Goal: Transaction & Acquisition: Book appointment/travel/reservation

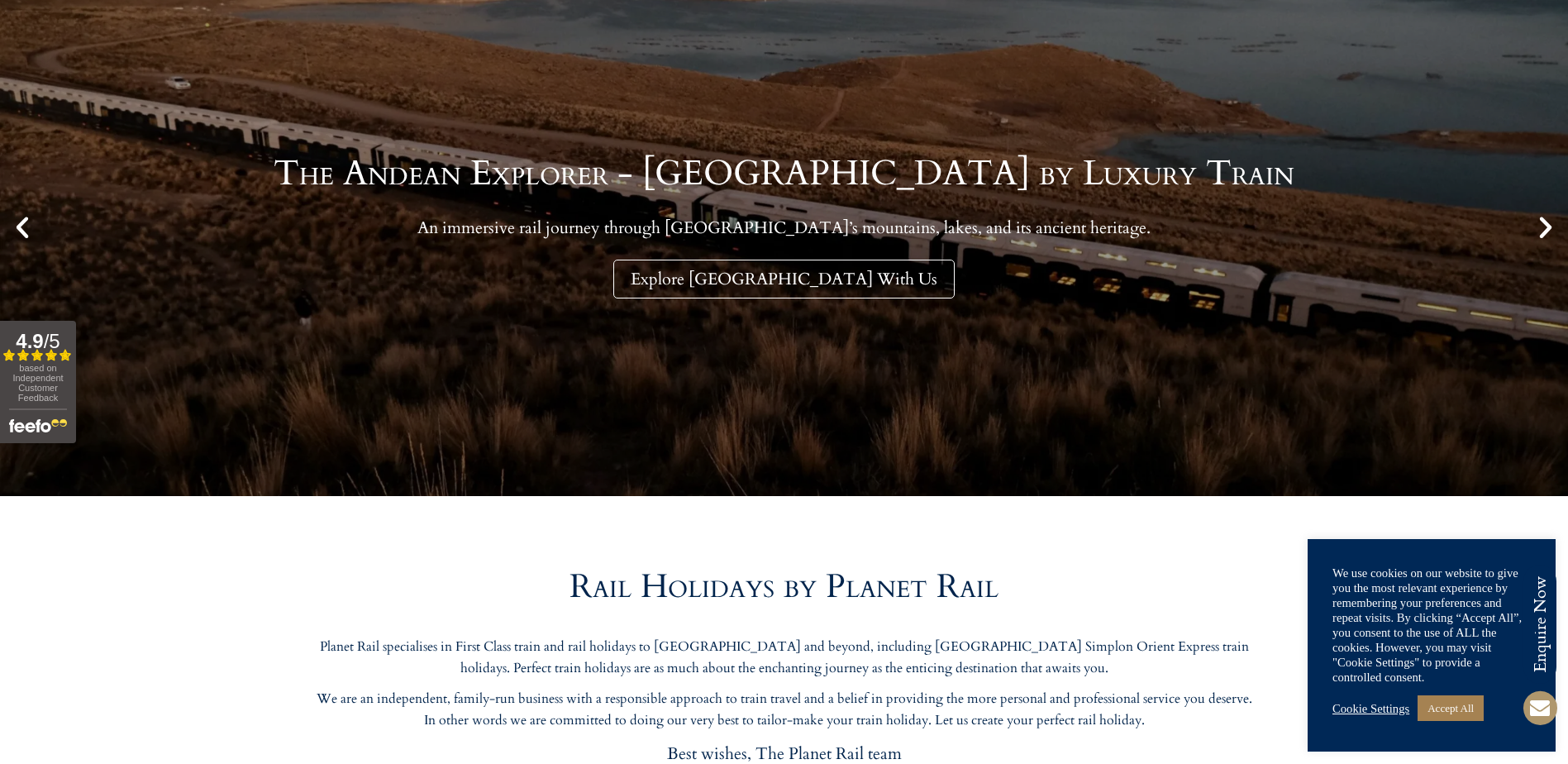
scroll to position [248, 0]
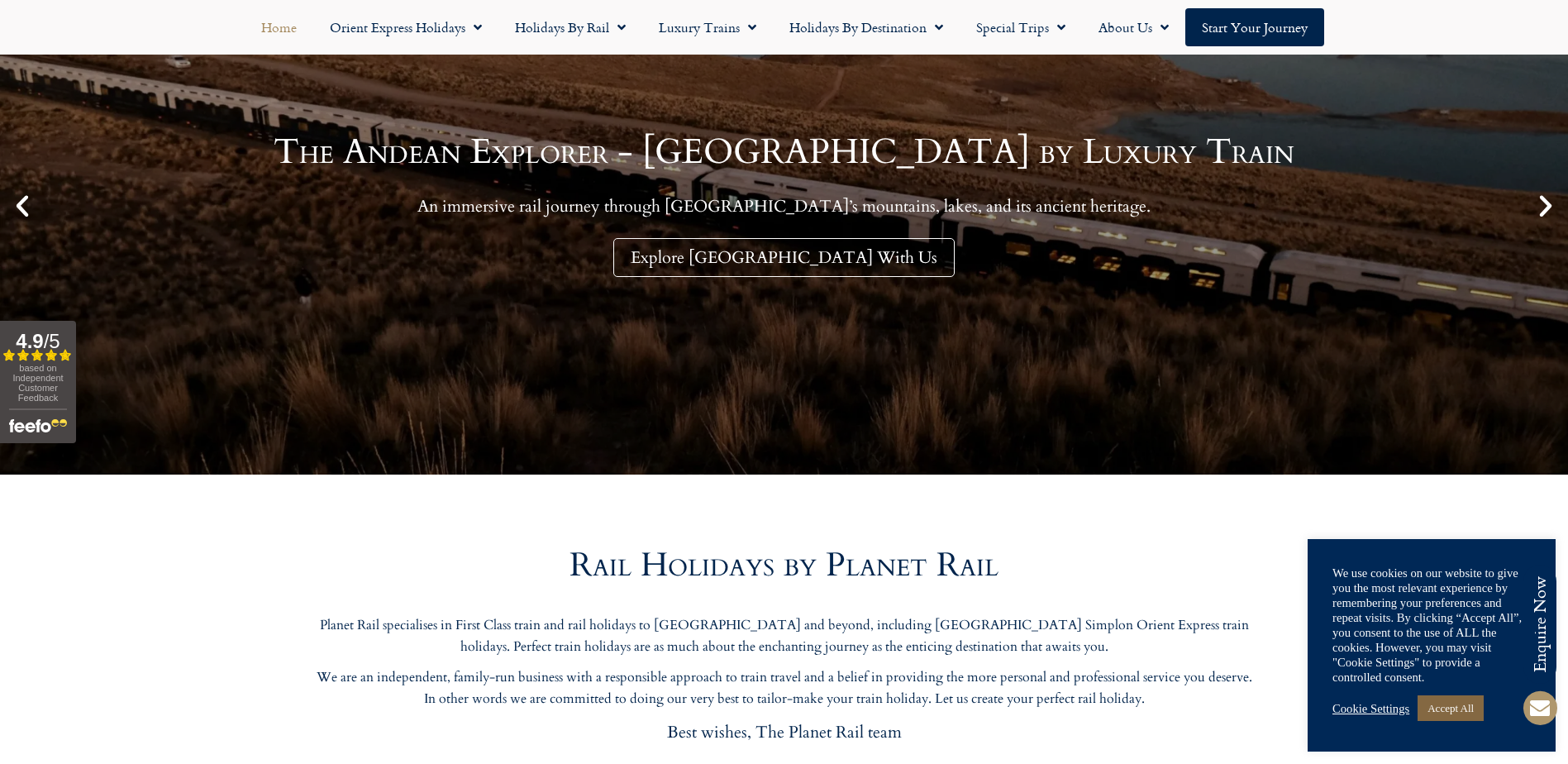
click at [1452, 701] on link "Accept All" at bounding box center [1451, 708] width 66 height 26
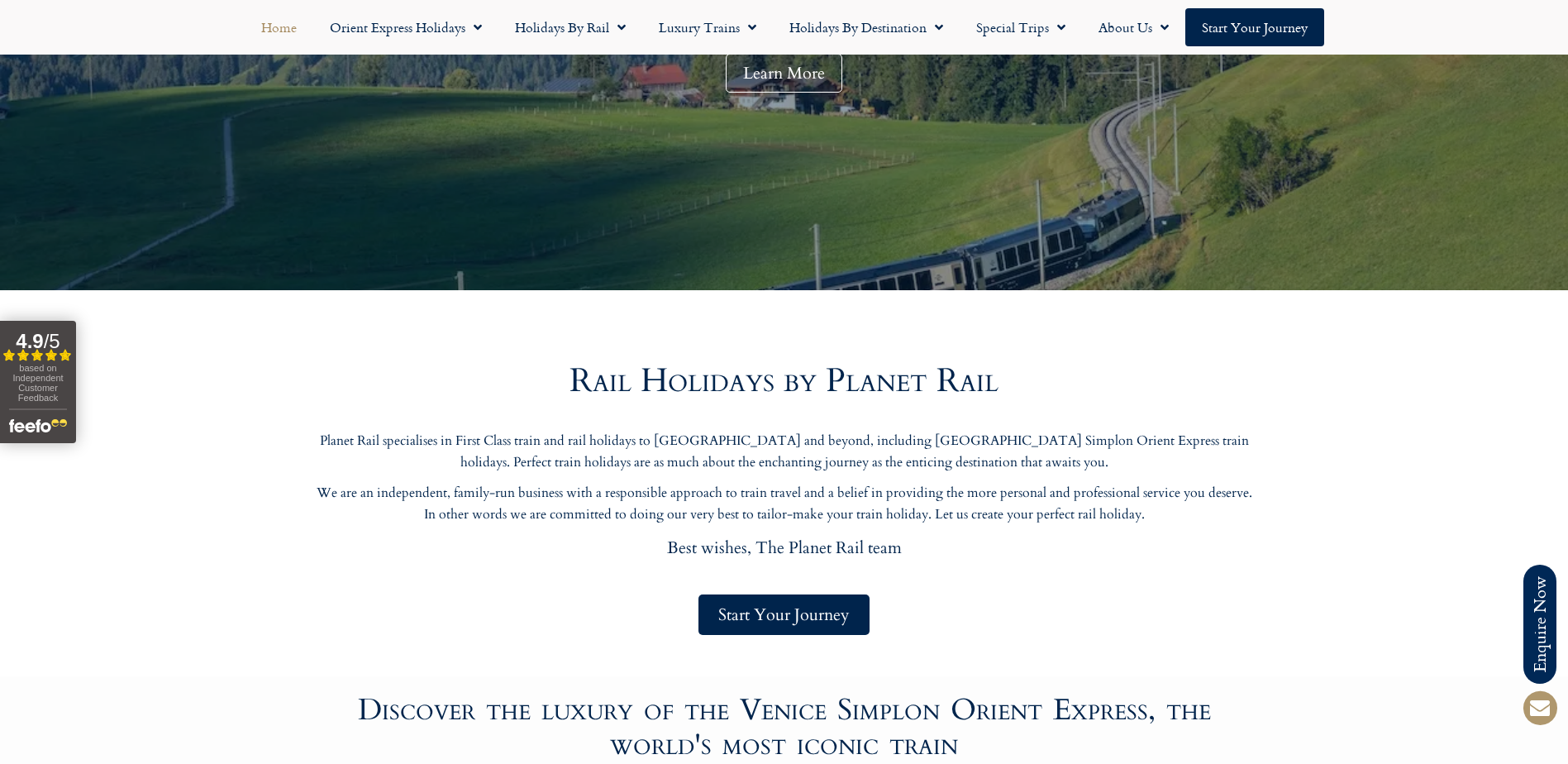
scroll to position [0, 0]
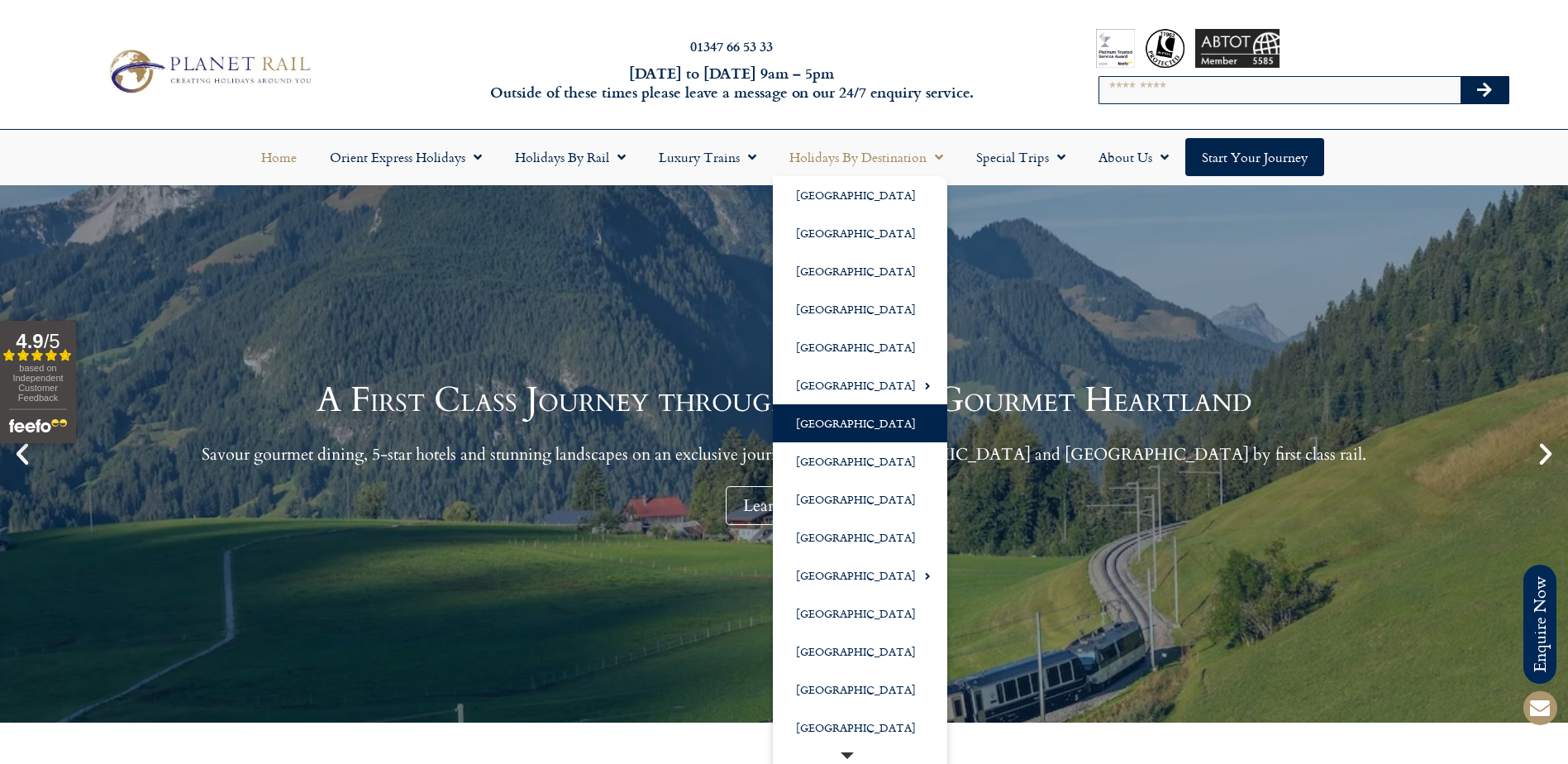
click at [839, 423] on link "[GEOGRAPHIC_DATA]" at bounding box center [859, 423] width 174 height 38
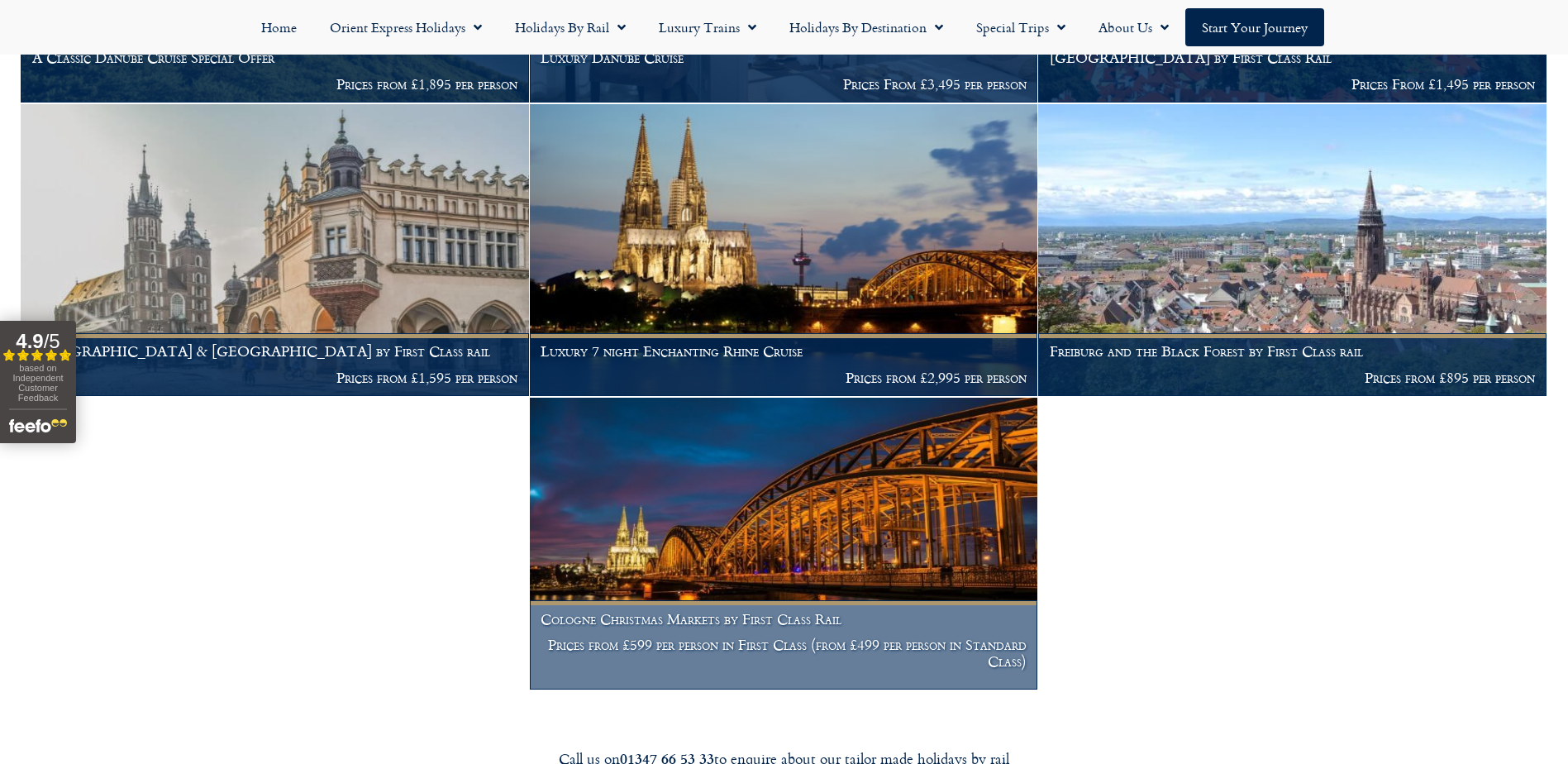
scroll to position [910, 0]
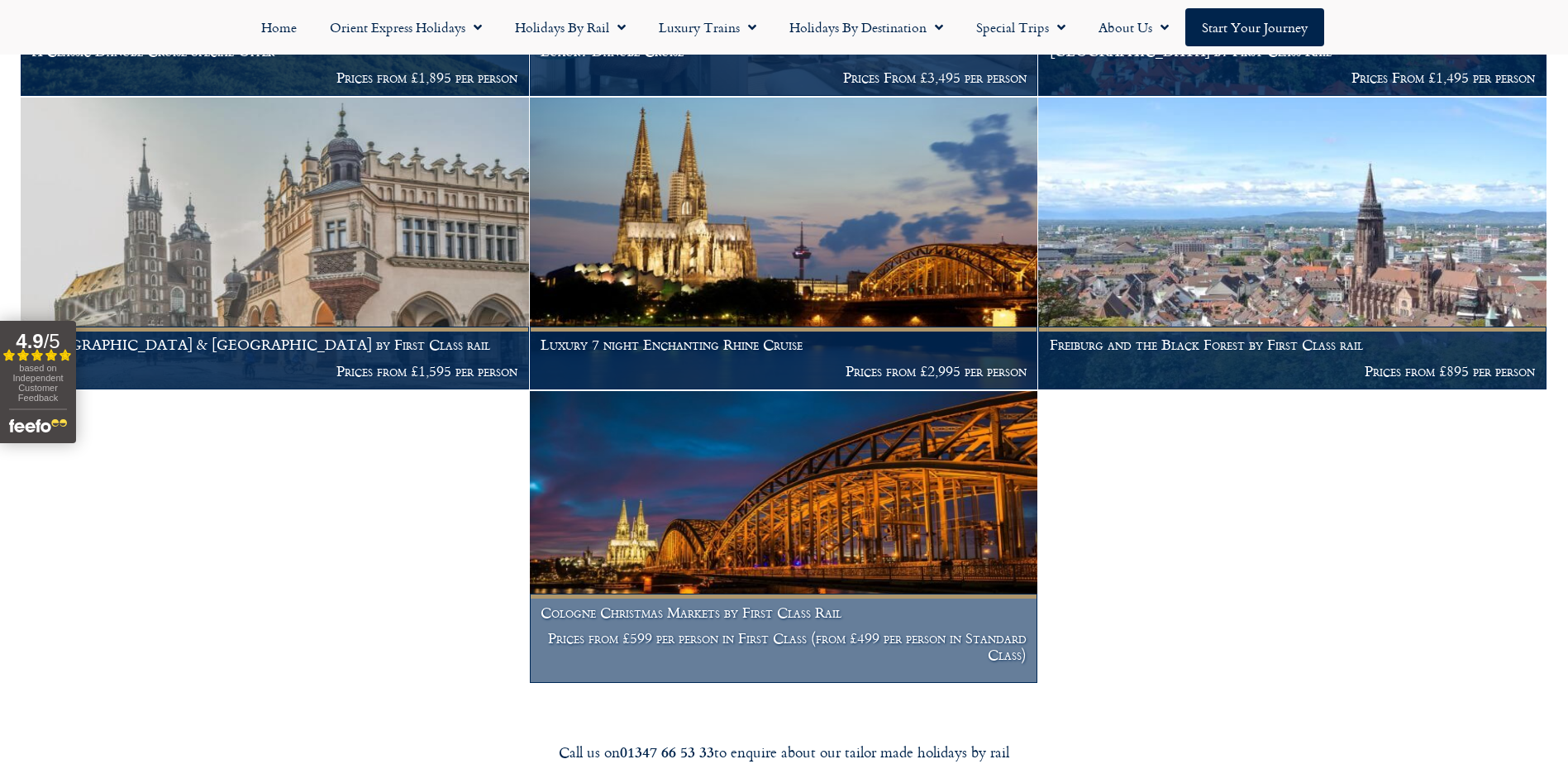
click at [721, 610] on h1 "Cologne Christmas Markets by First Class Rail" at bounding box center [784, 612] width 486 height 17
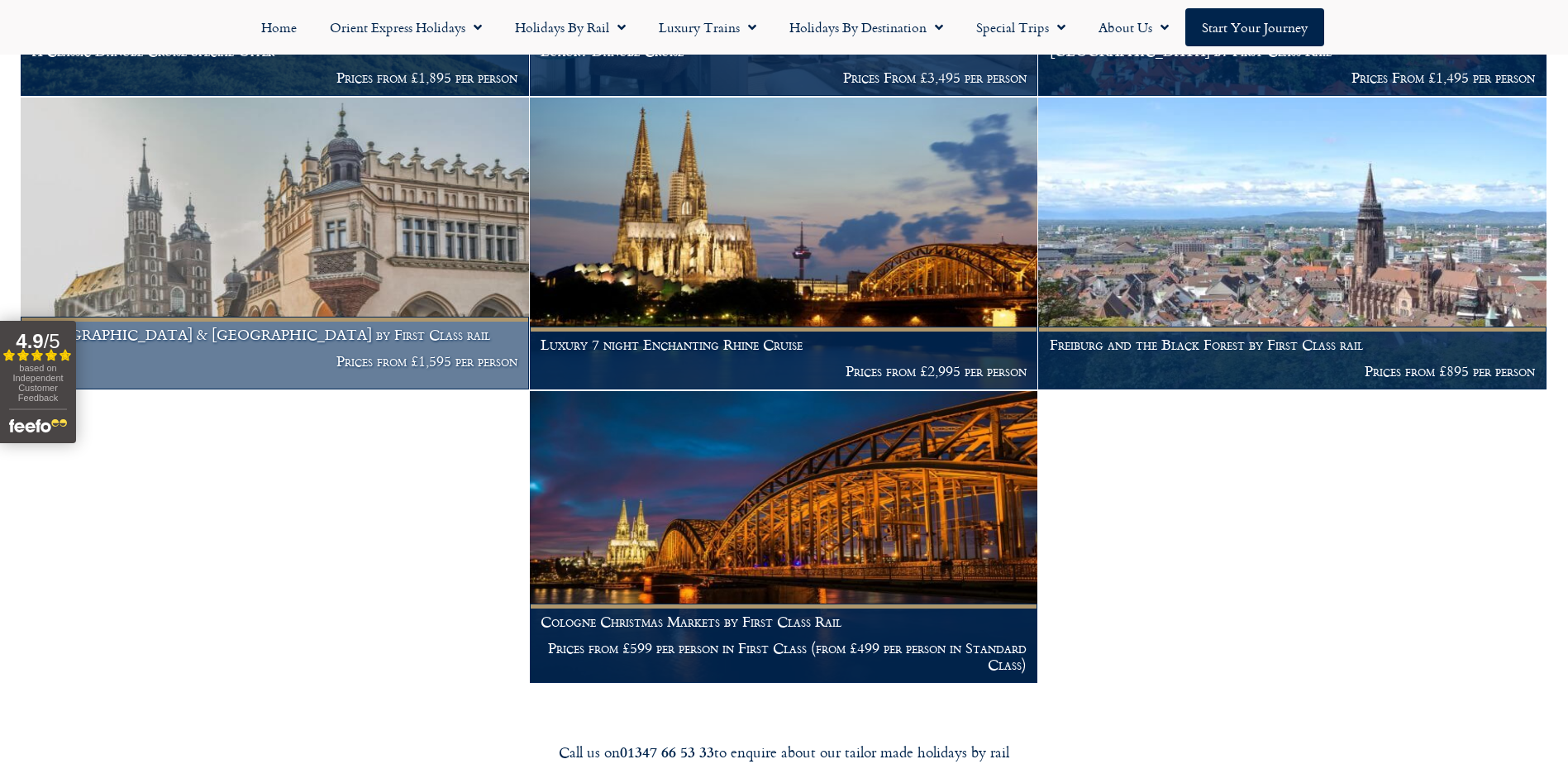
click at [346, 205] on img at bounding box center [275, 243] width 509 height 292
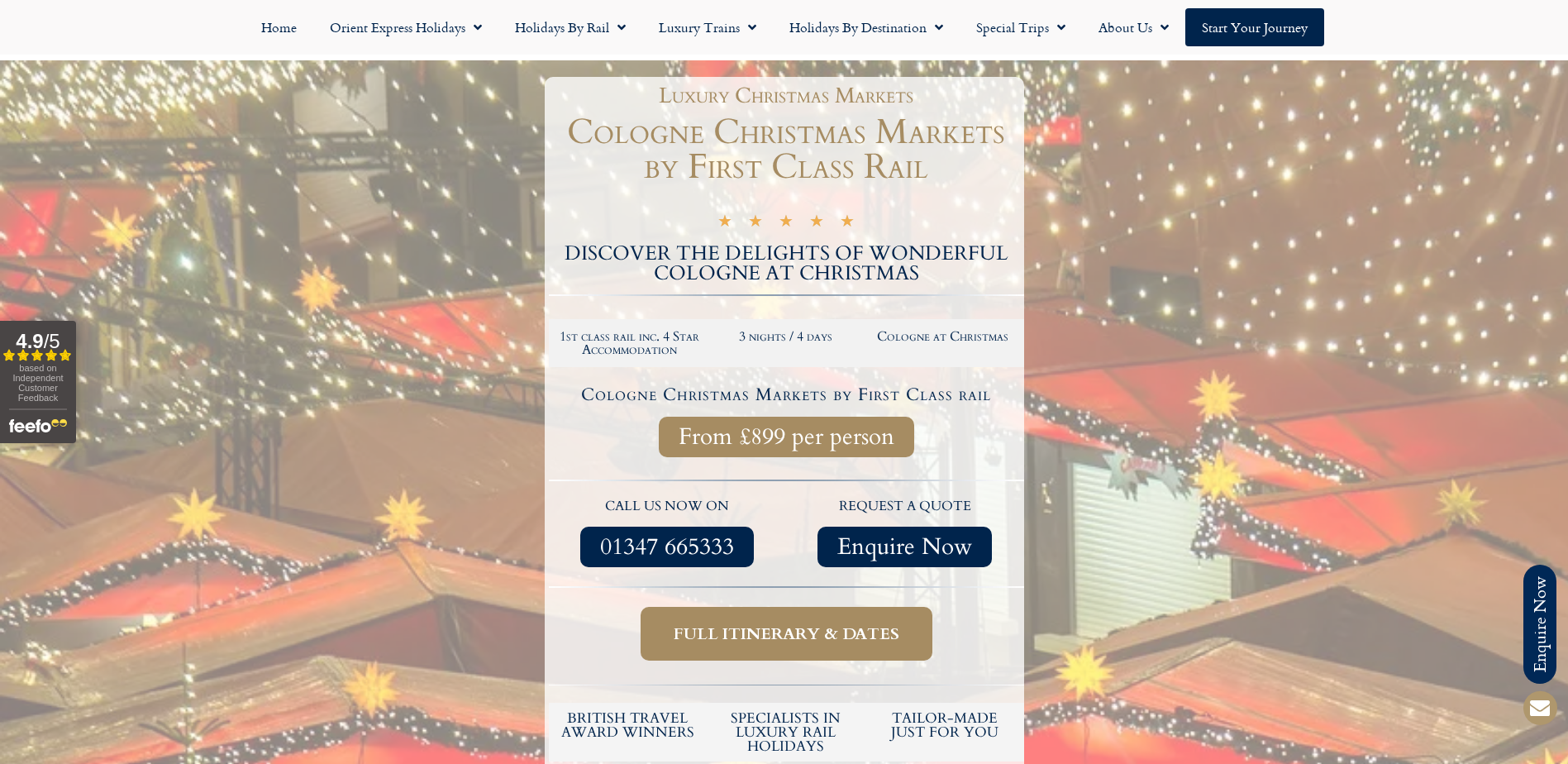
scroll to position [248, 0]
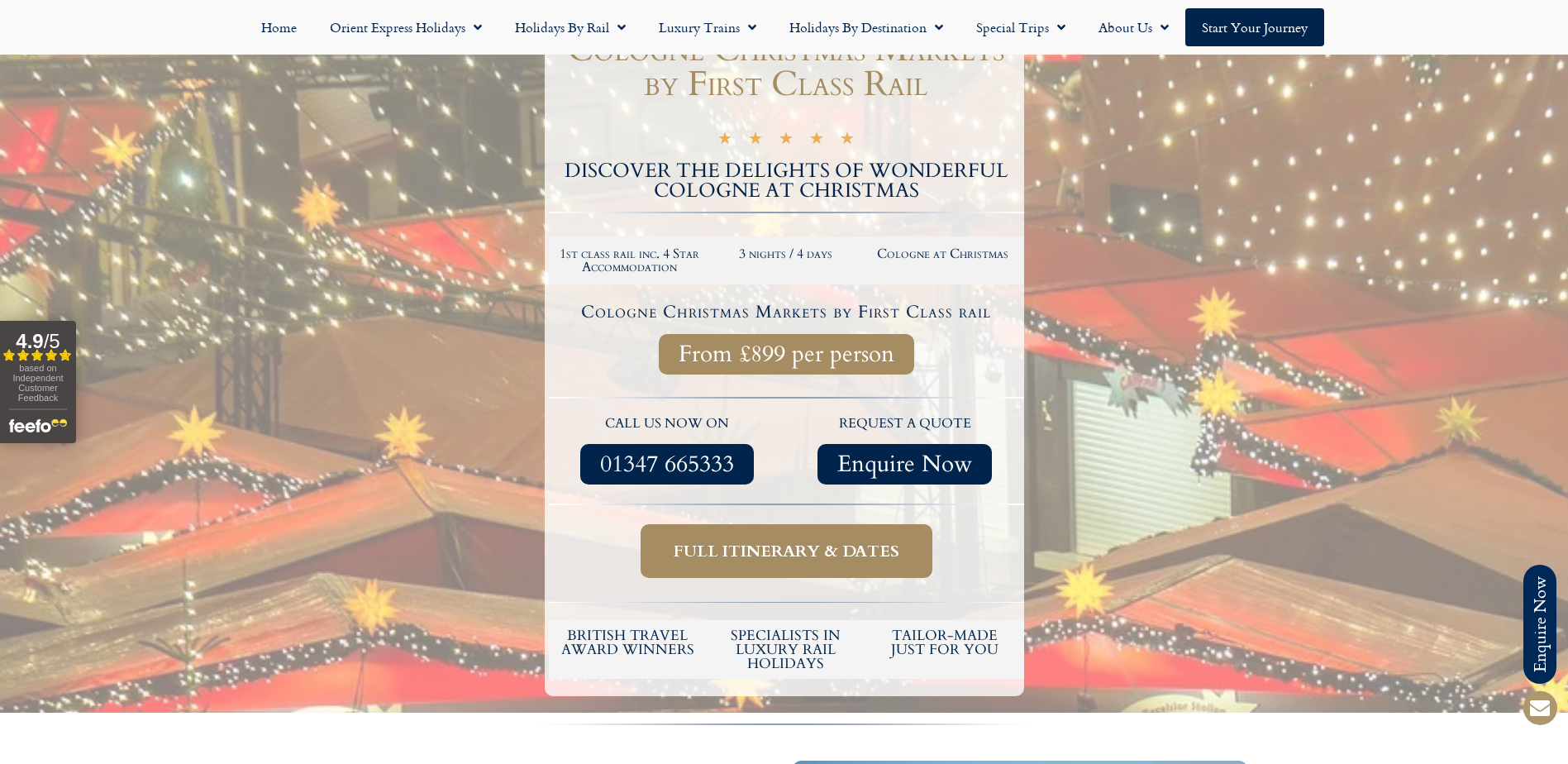
click at [777, 552] on span "Full itinerary & dates" at bounding box center [786, 551] width 226 height 21
click at [779, 549] on span "Full itinerary & dates" at bounding box center [786, 551] width 226 height 21
click at [793, 545] on span "Full itinerary & dates" at bounding box center [786, 551] width 226 height 21
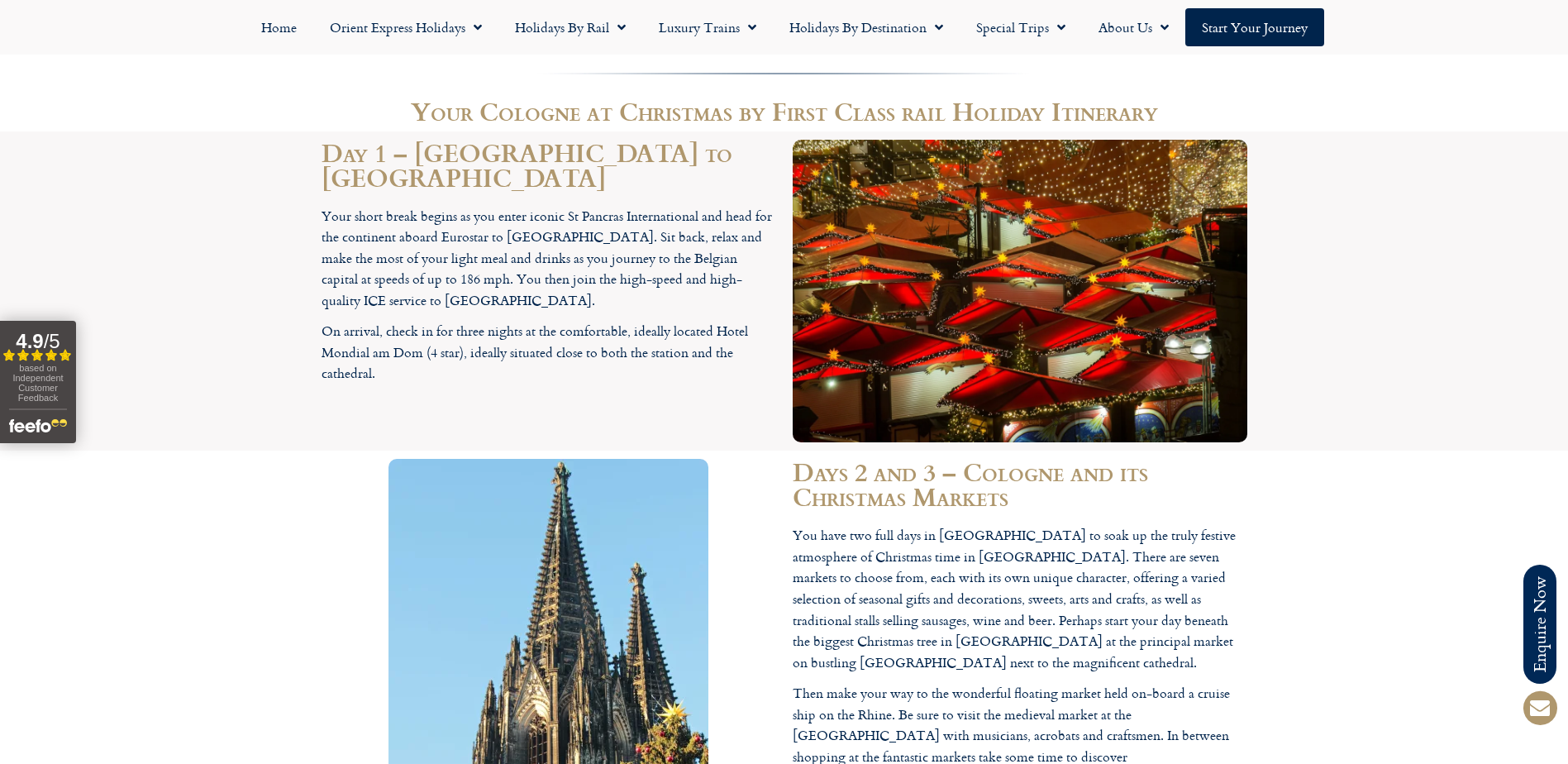
scroll to position [1489, 0]
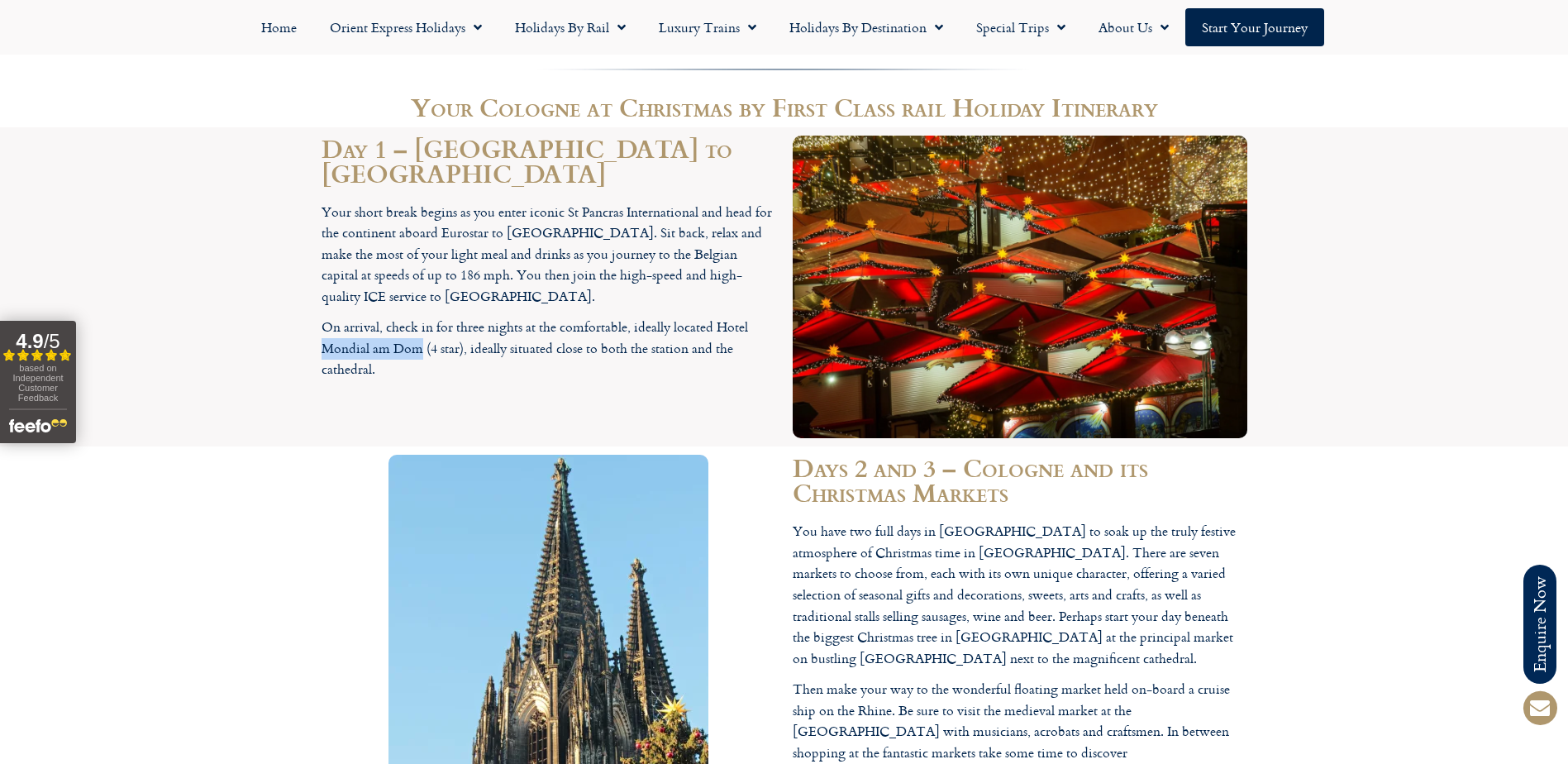
drag, startPoint x: 320, startPoint y: 326, endPoint x: 419, endPoint y: 327, distance: 99.0
click at [419, 327] on p "On arrival, check in for three nights at the comfortable, ideally located Hotel…" at bounding box center [548, 348] width 454 height 64
drag, startPoint x: 419, startPoint y: 327, endPoint x: 392, endPoint y: 322, distance: 27.5
copy p "Mondial am Dom"
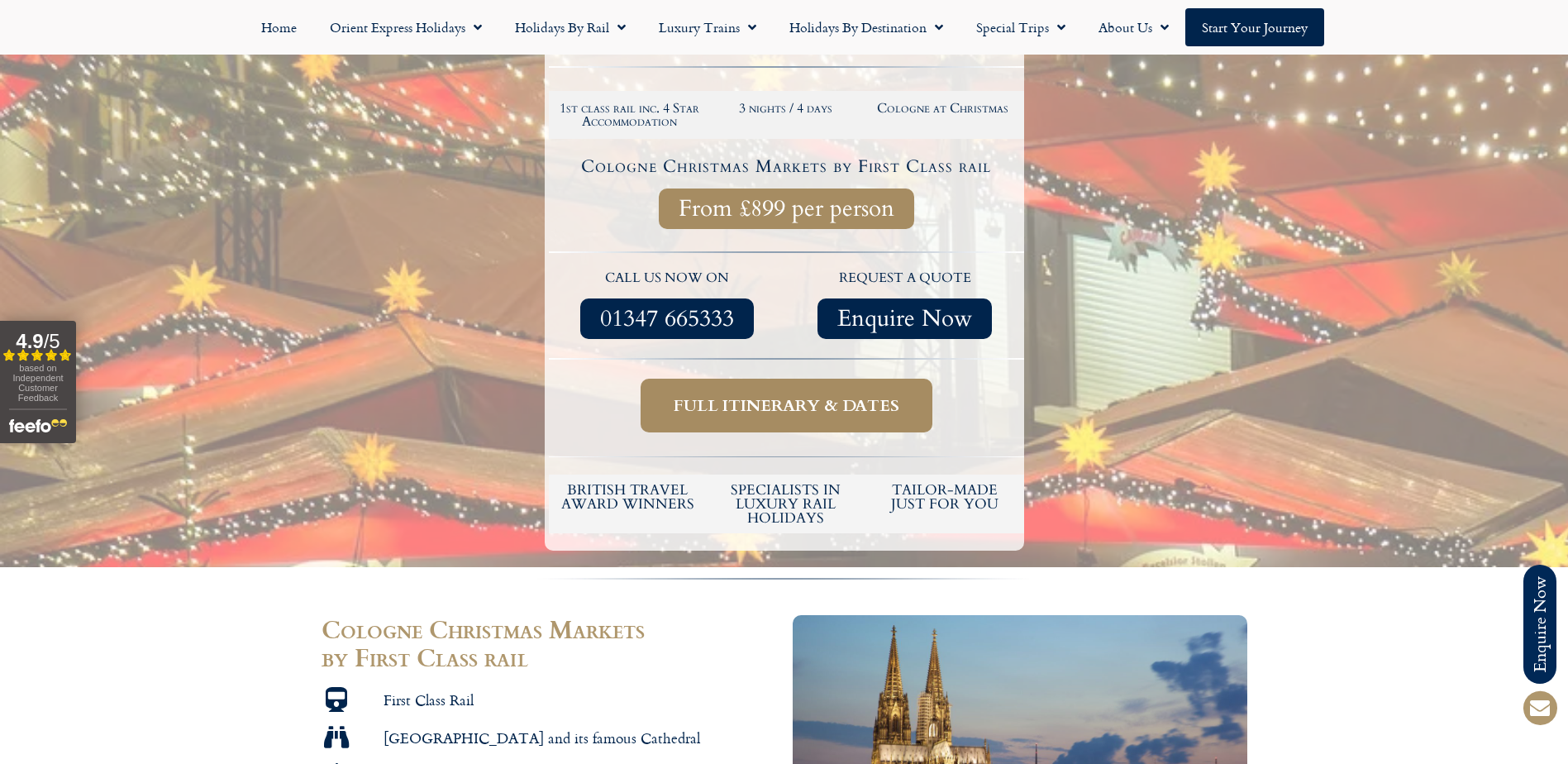
scroll to position [381, 0]
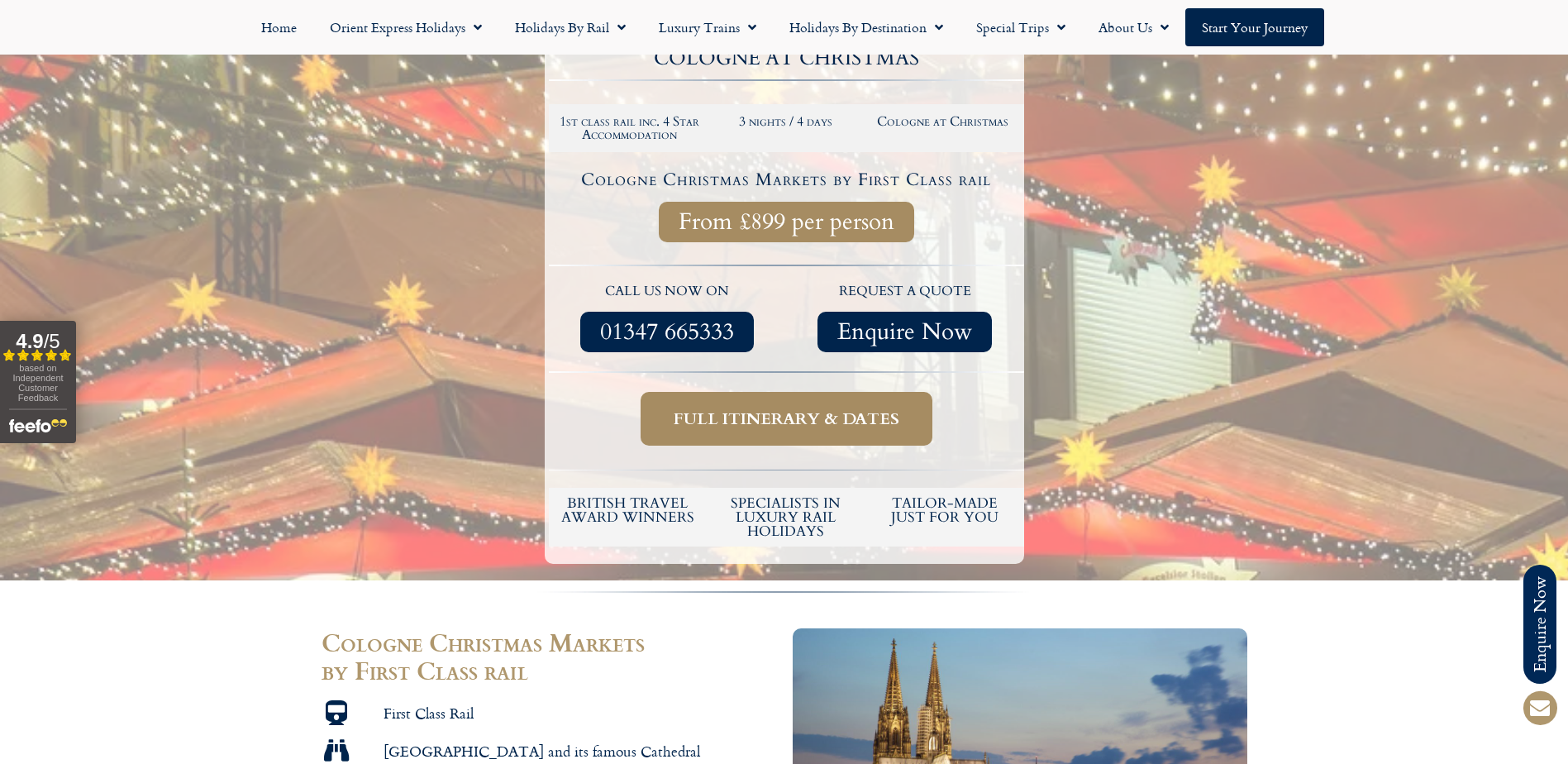
click at [768, 416] on span "Full itinerary & dates" at bounding box center [786, 418] width 226 height 21
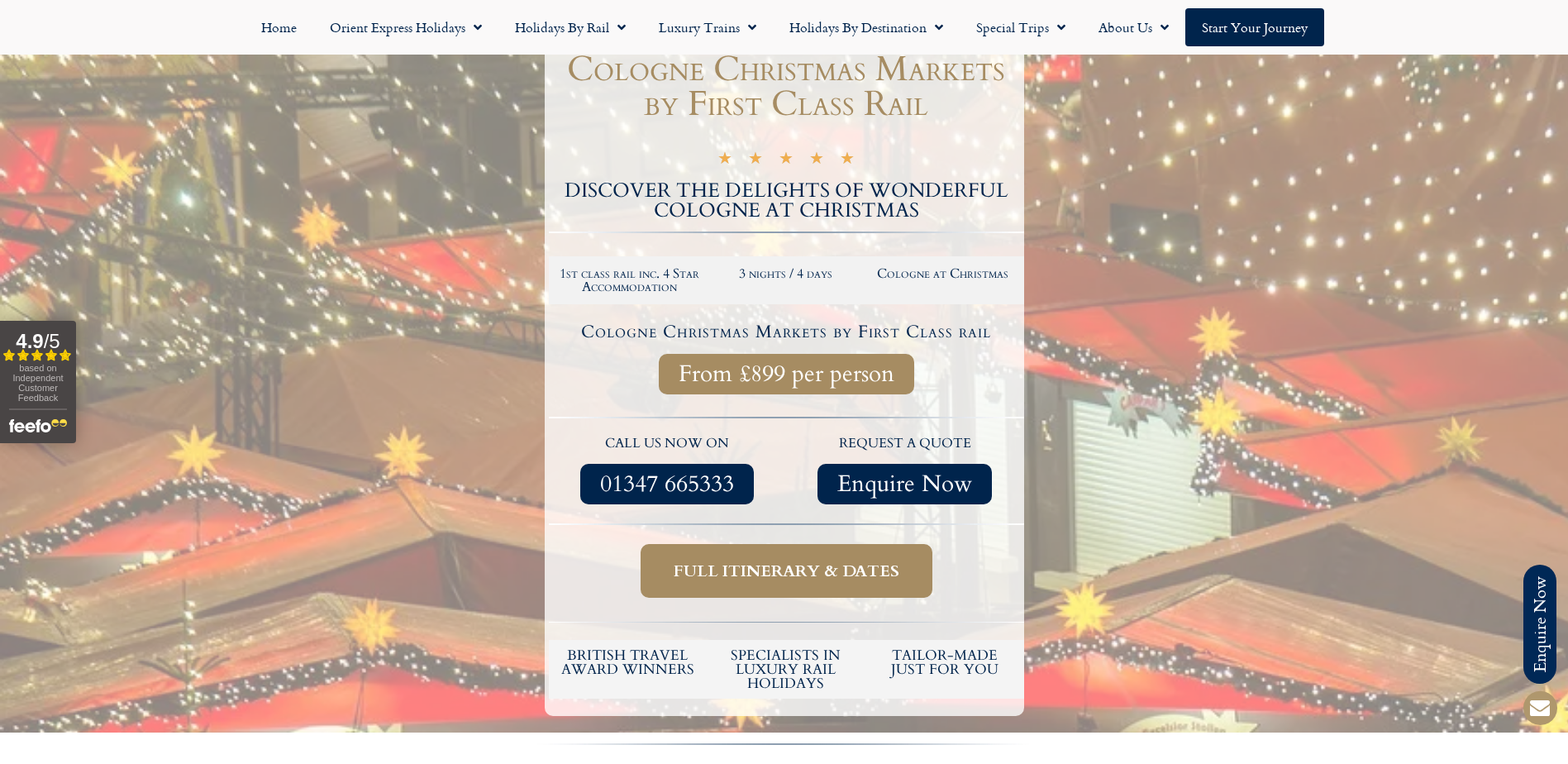
scroll to position [215, 0]
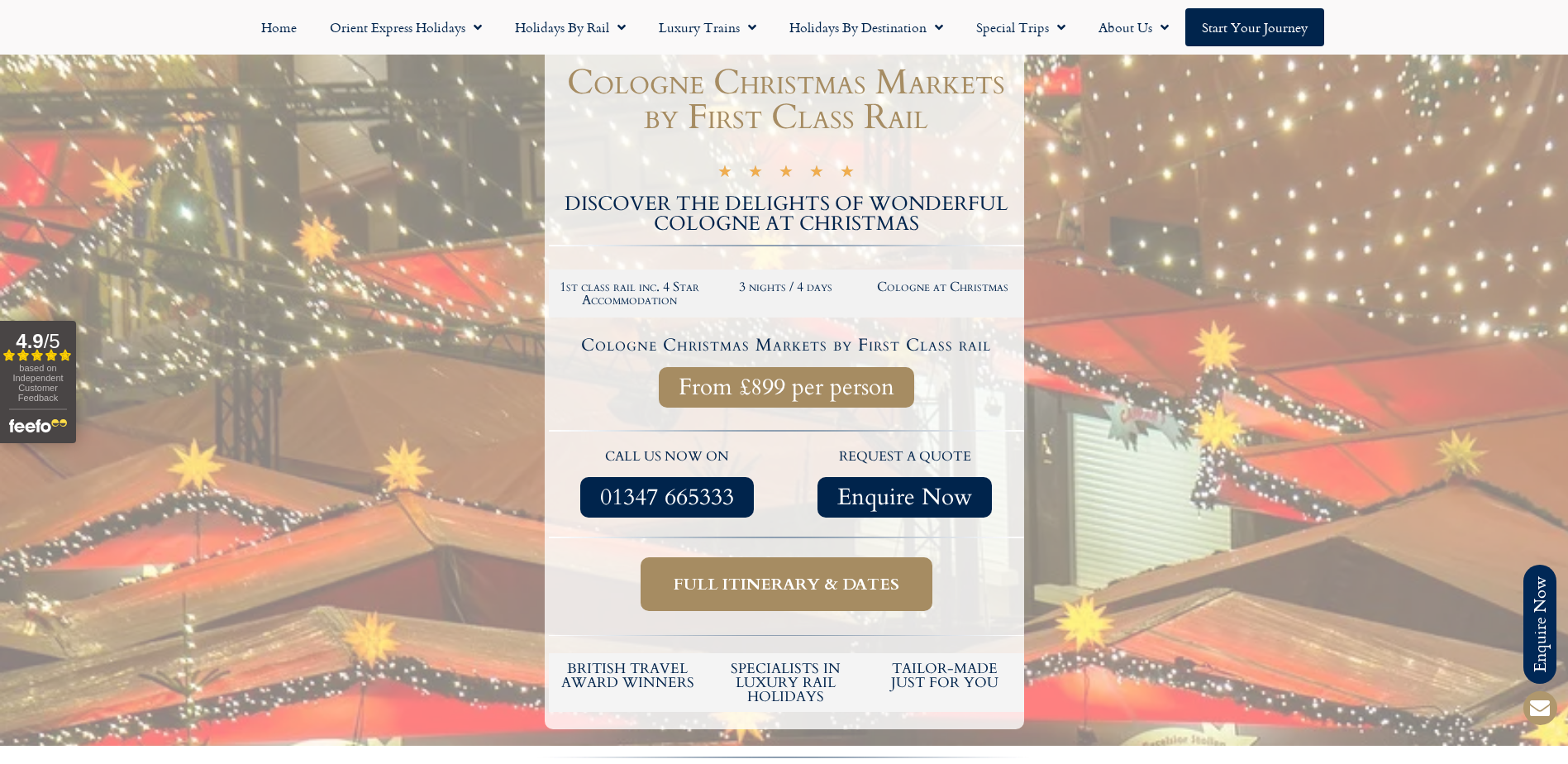
click at [769, 581] on span "Full itinerary & dates" at bounding box center [786, 584] width 226 height 21
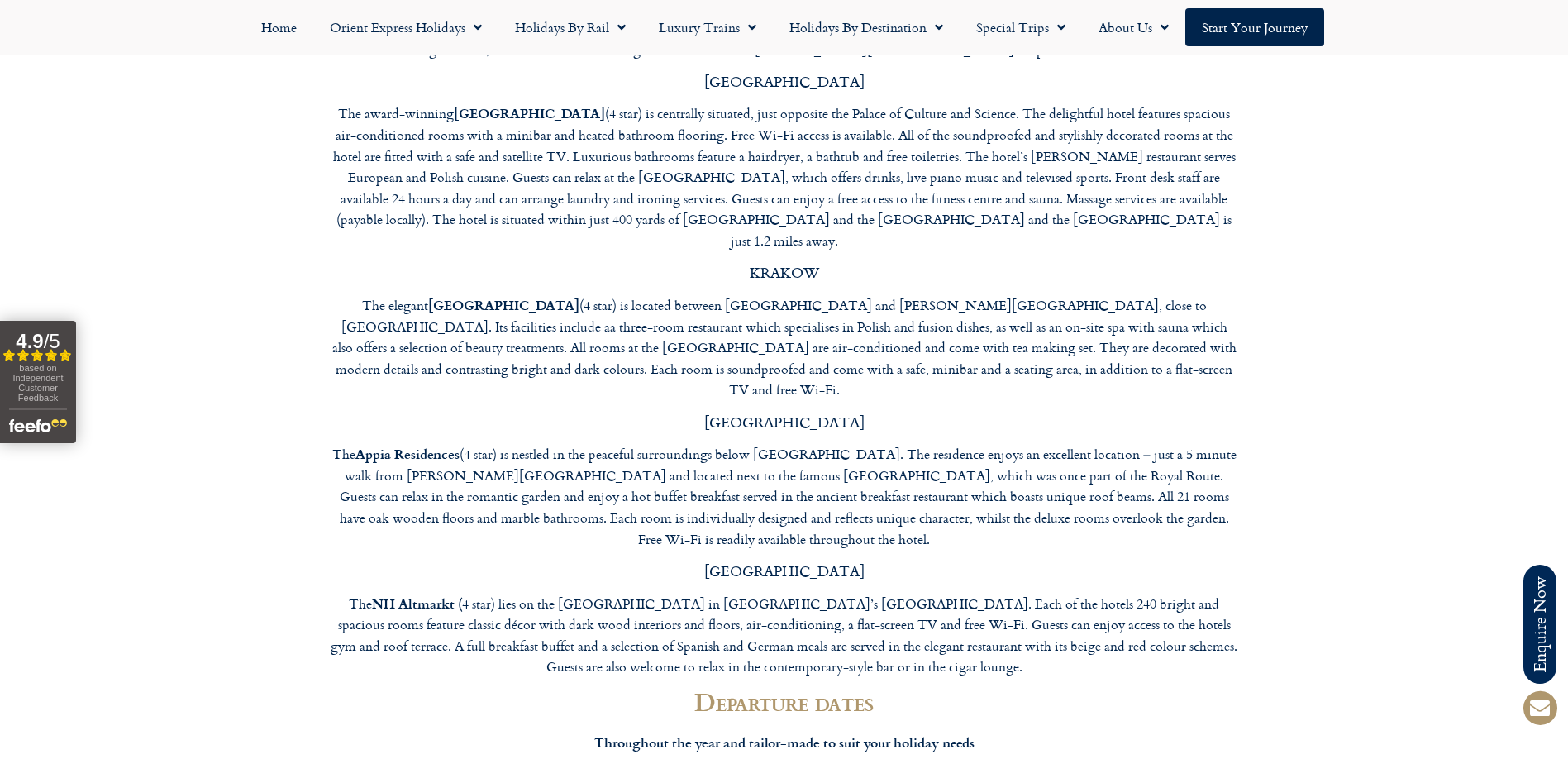
scroll to position [6269, 0]
